Goal: Task Accomplishment & Management: Use online tool/utility

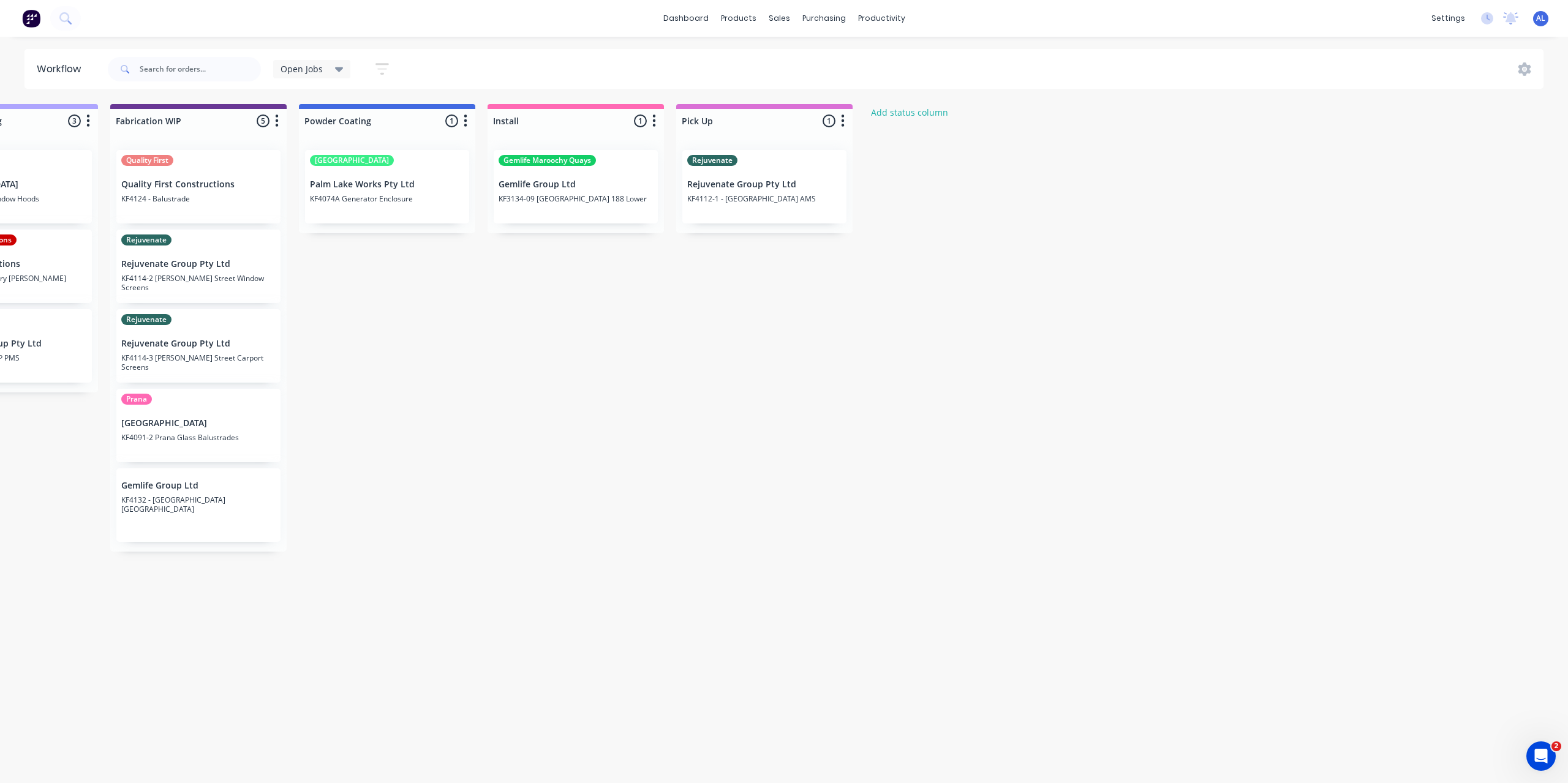
scroll to position [0, 1363]
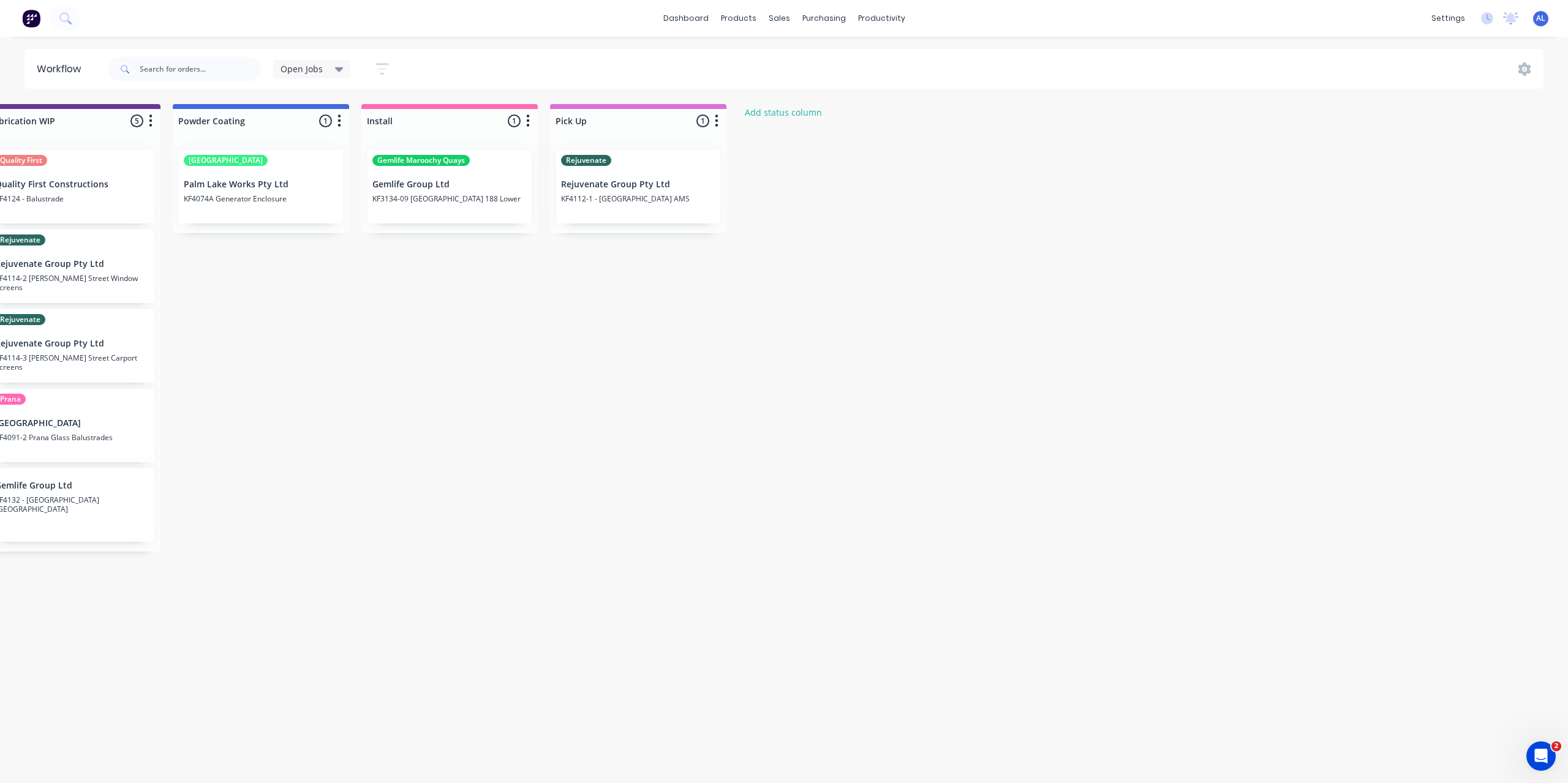
click at [464, 195] on p "KF3134-09 [GEOGRAPHIC_DATA] 188 Lower" at bounding box center [449, 198] width 154 height 9
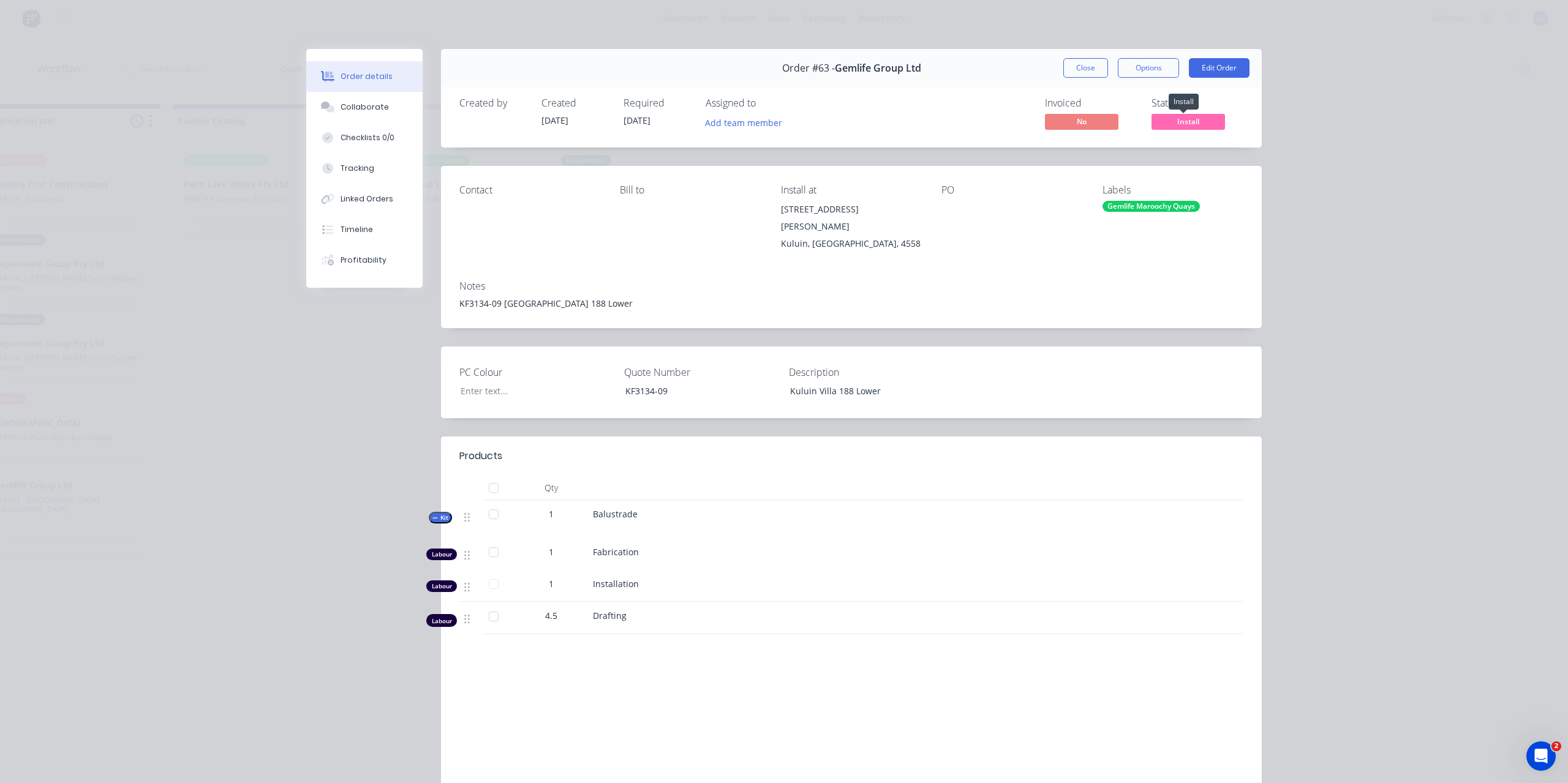
click at [1175, 125] on span "Install" at bounding box center [1188, 121] width 73 height 16
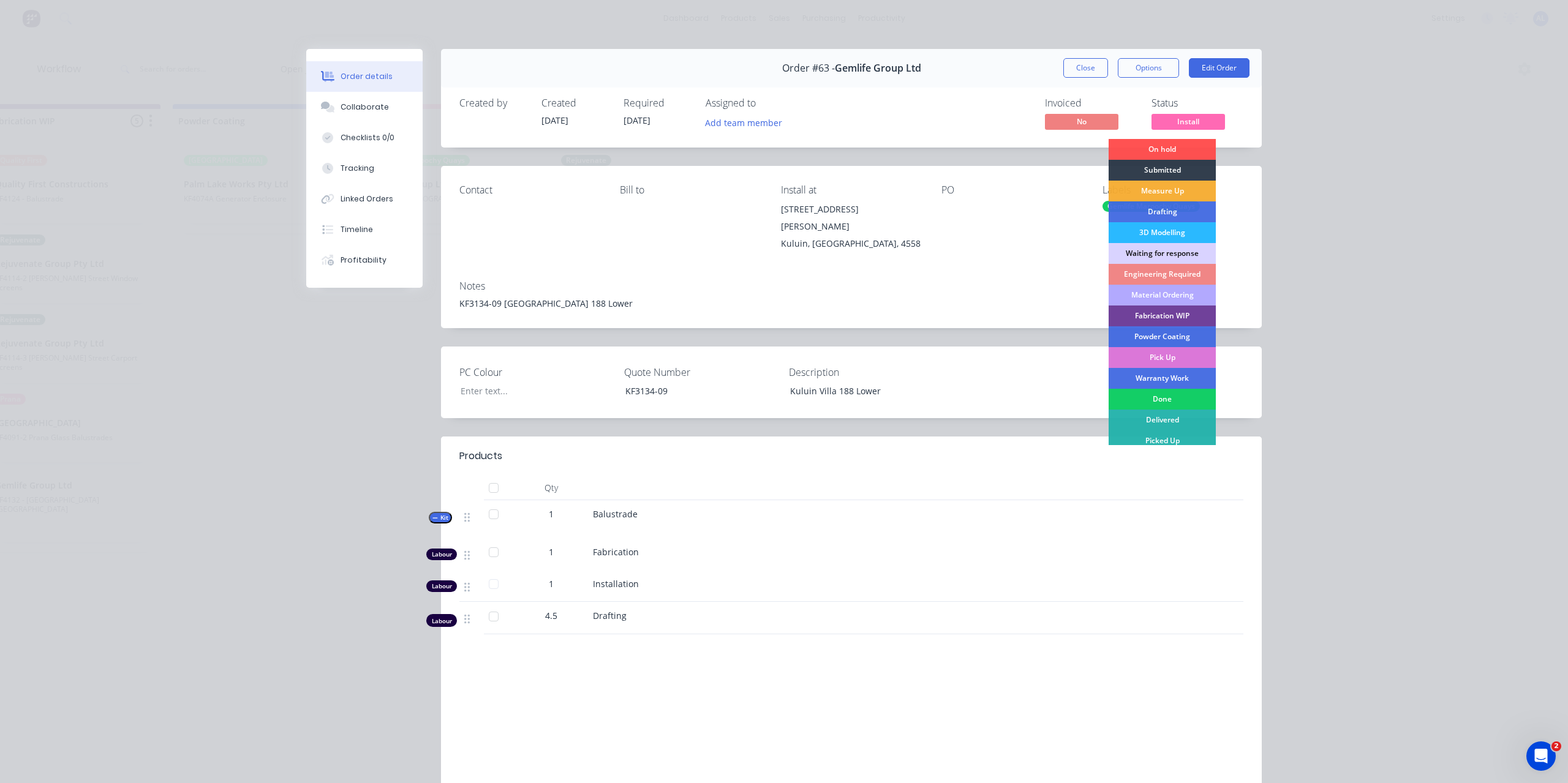
click at [1173, 401] on div "Done" at bounding box center [1162, 399] width 107 height 21
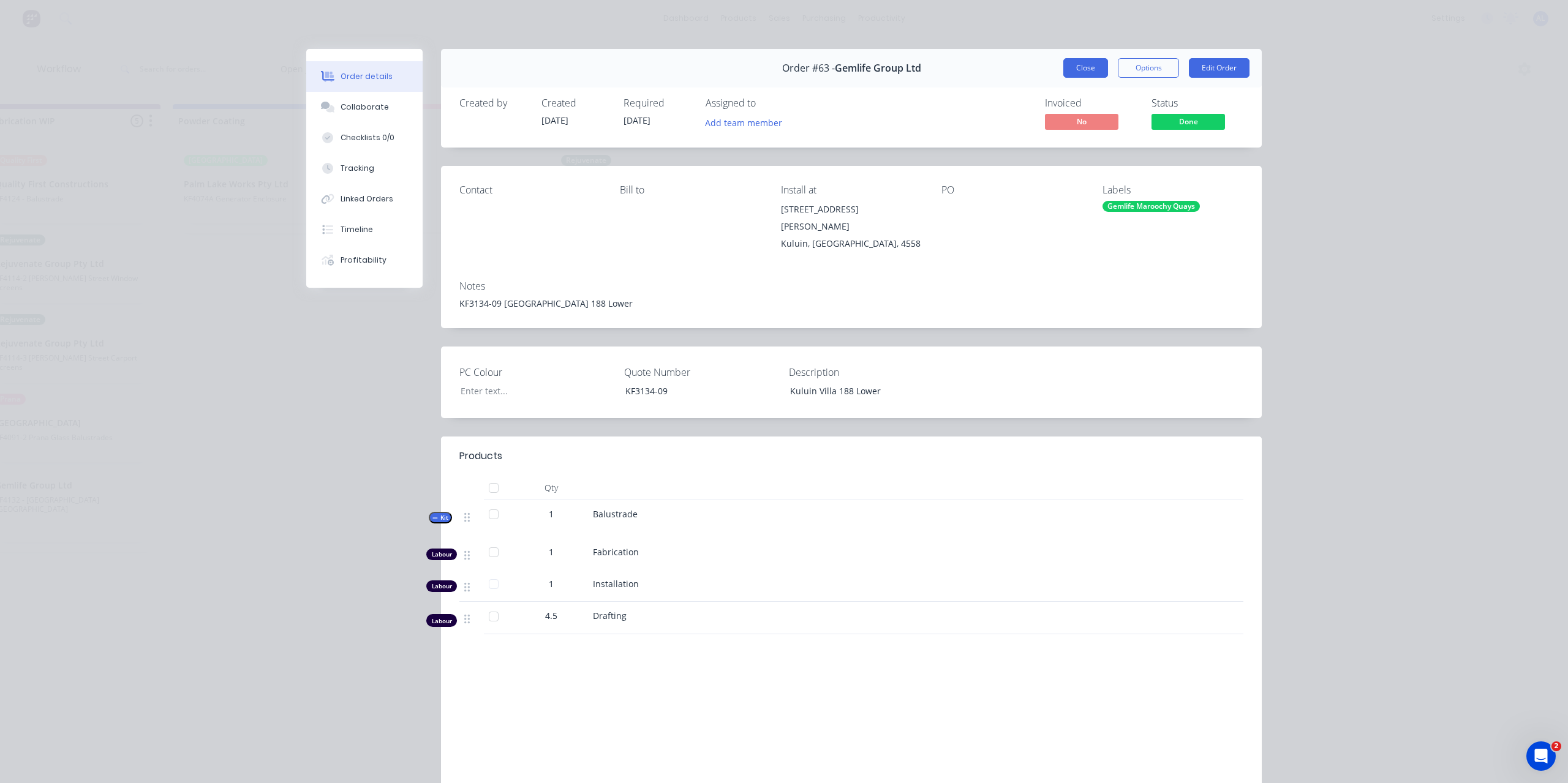
click at [1082, 72] on button "Close" at bounding box center [1086, 68] width 45 height 20
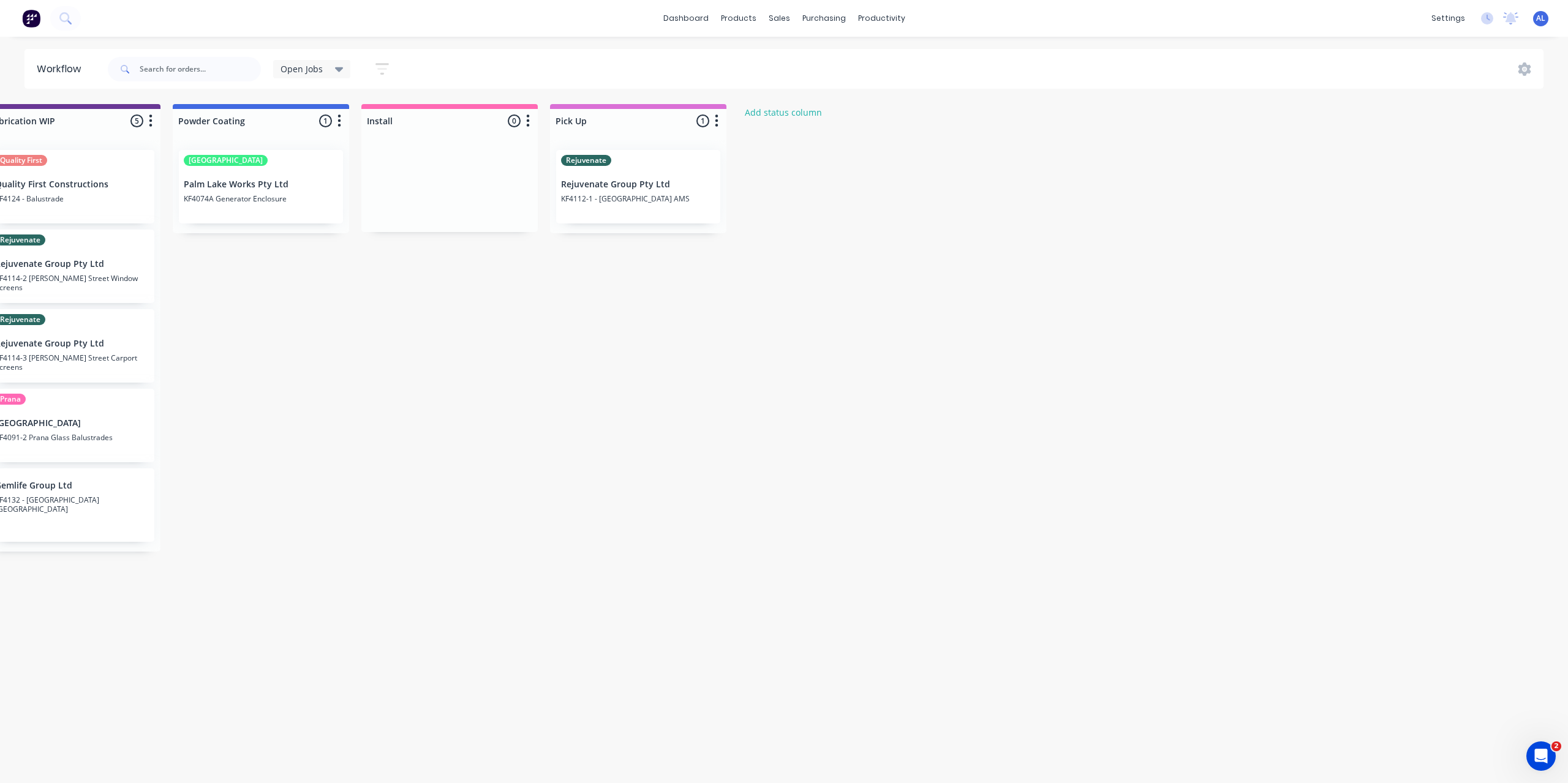
click at [747, 387] on div "Submitted 7 Status colour #273444 hex #273444 Save Cancel Summaries Total order…" at bounding box center [93, 407] width 2930 height 607
click at [374, 368] on div "Submitted 7 Status colour #273444 hex #273444 Save Cancel Summaries Total order…" at bounding box center [93, 407] width 2930 height 607
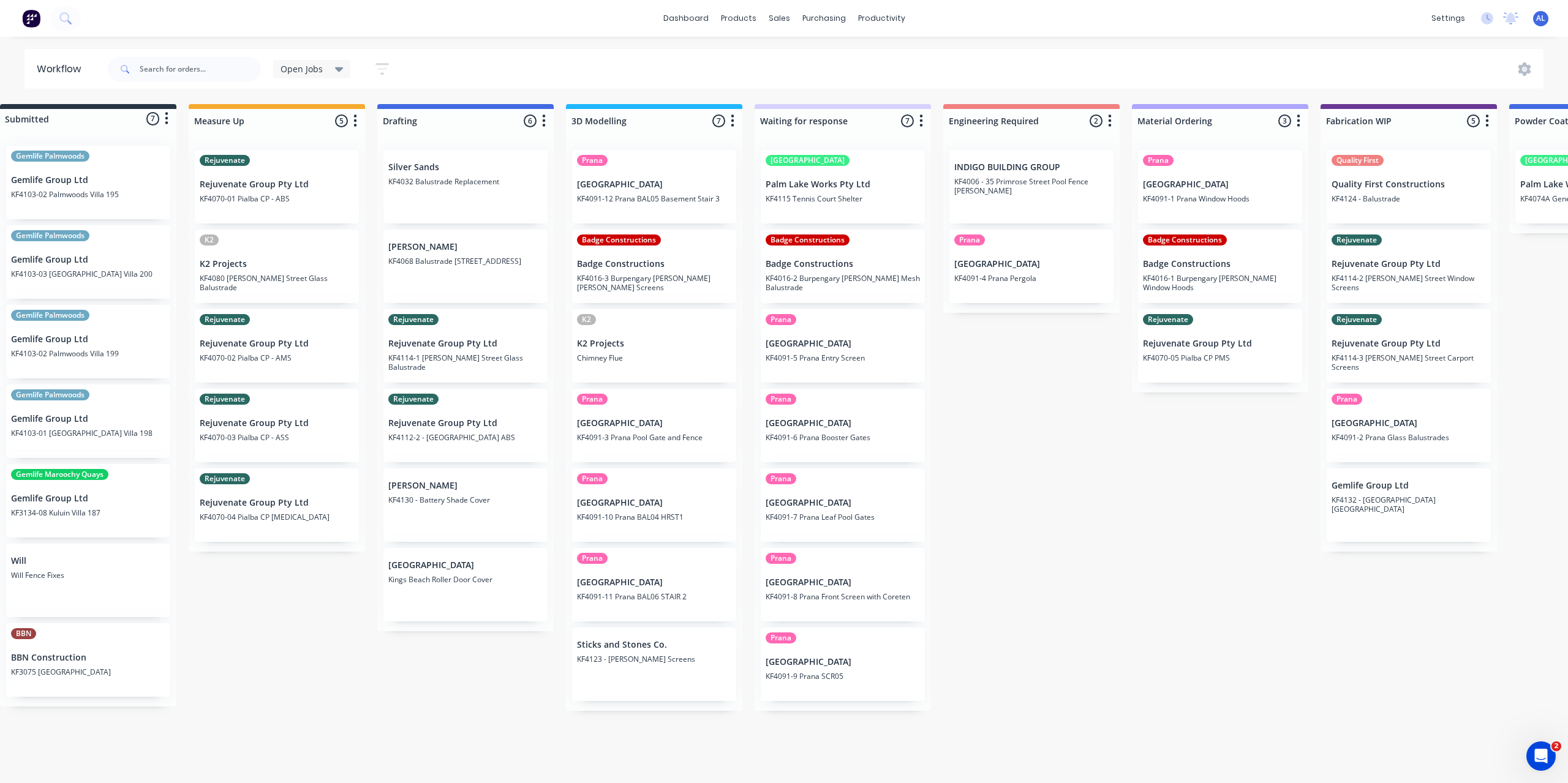
scroll to position [0, 0]
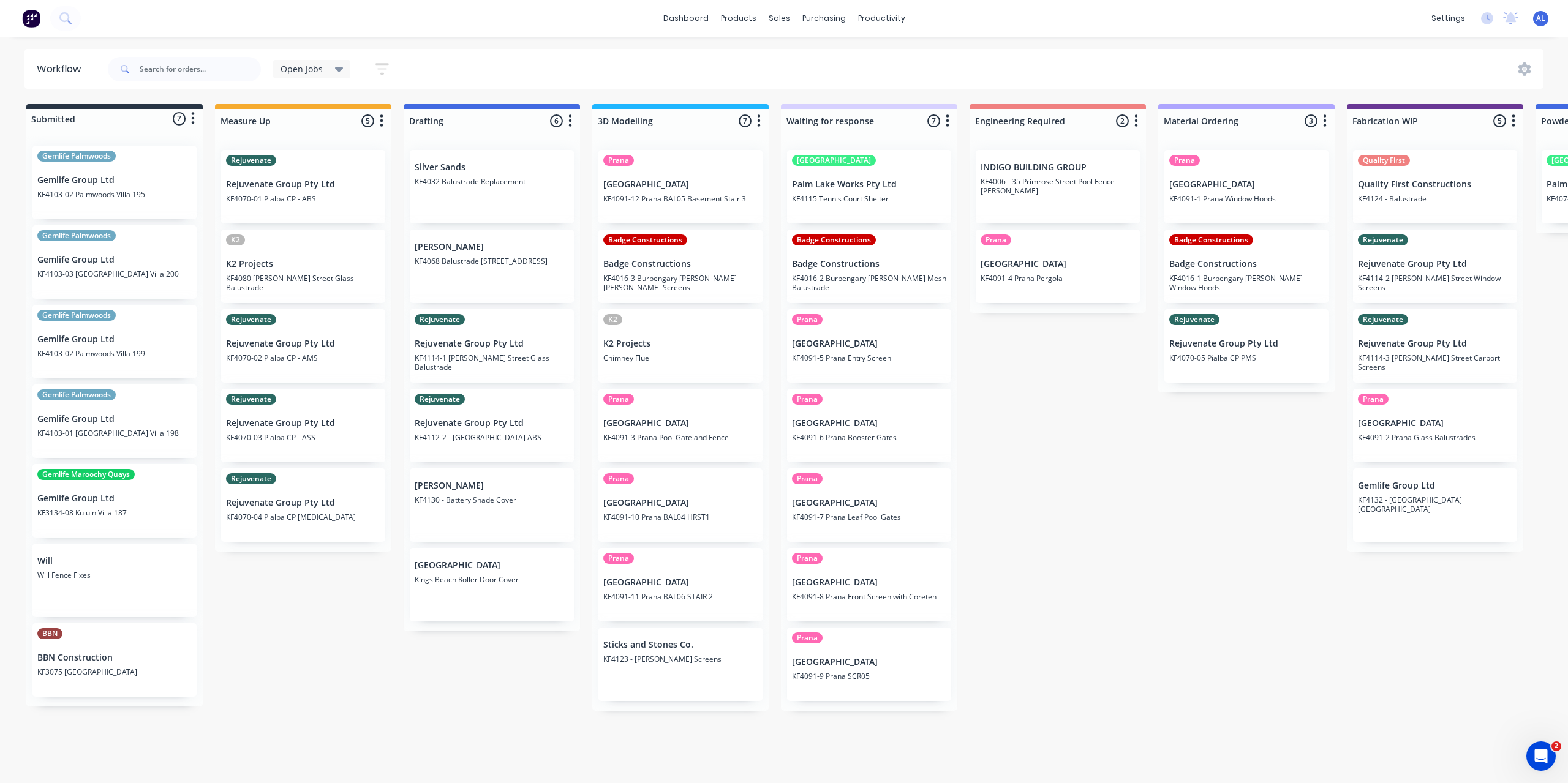
click at [261, 630] on div "Submitted 7 Status colour #273444 hex #273444 Save Cancel Summaries Total order…" at bounding box center [1456, 407] width 2930 height 607
